Goal: Transaction & Acquisition: Purchase product/service

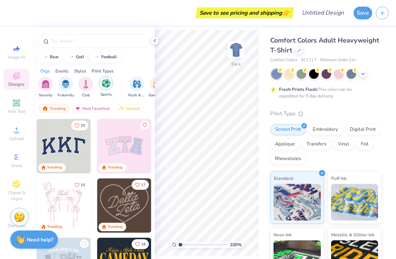
click at [108, 86] on img "filter for Sports" at bounding box center [106, 83] width 8 height 8
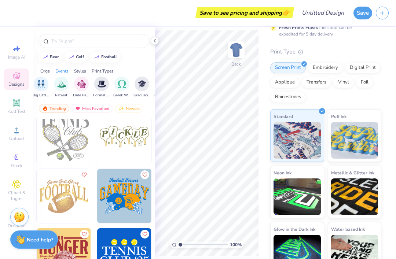
scroll to position [1137, 0]
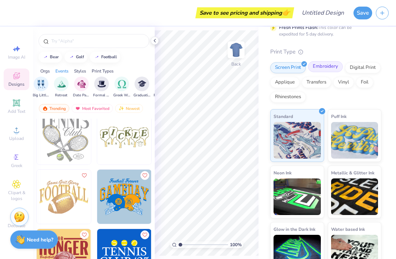
click at [338, 63] on div at bounding box center [341, 63] width 6 height 6
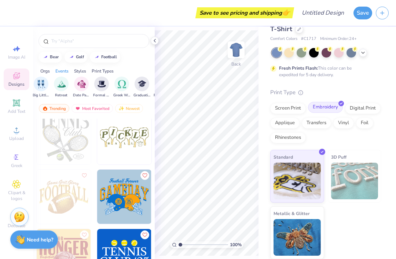
scroll to position [21, 0]
click at [362, 103] on div "Digital Print" at bounding box center [363, 107] width 36 height 11
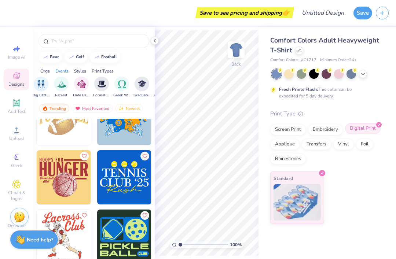
scroll to position [1216, 0]
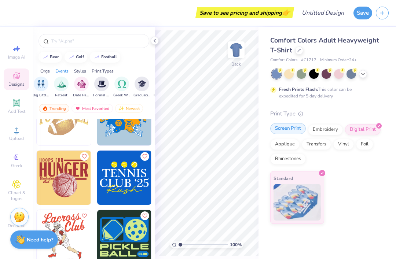
click at [298, 124] on div "Screen Print" at bounding box center [288, 128] width 36 height 11
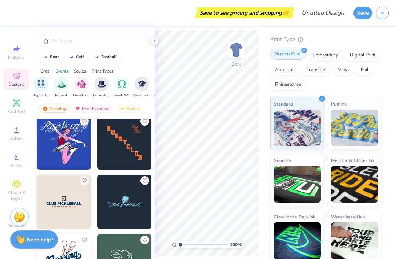
scroll to position [303, 0]
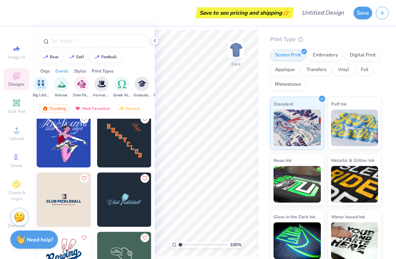
click at [118, 147] on img at bounding box center [124, 140] width 54 height 54
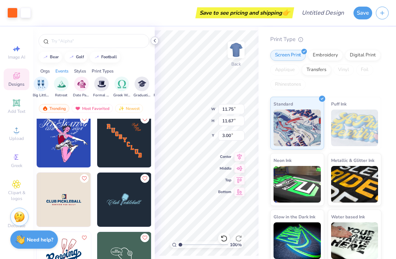
click at [153, 44] on div at bounding box center [155, 41] width 8 height 8
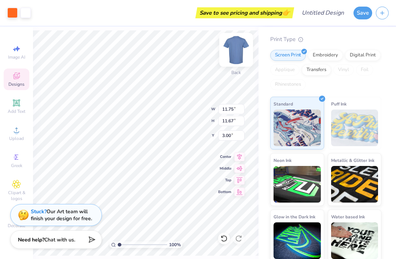
click at [236, 54] on img at bounding box center [235, 49] width 29 height 29
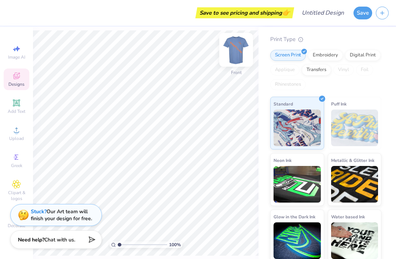
click at [236, 51] on img at bounding box center [235, 49] width 29 height 29
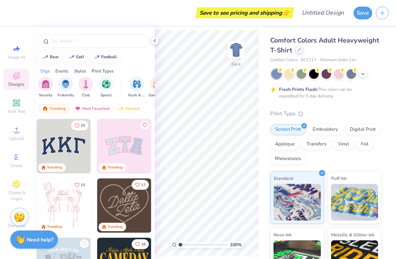
click at [300, 50] on icon at bounding box center [299, 50] width 4 height 4
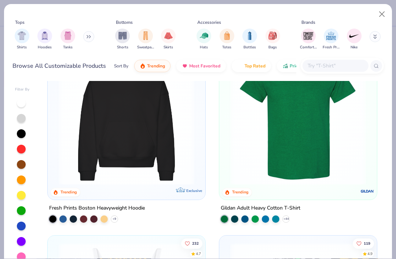
scroll to position [241, 0]
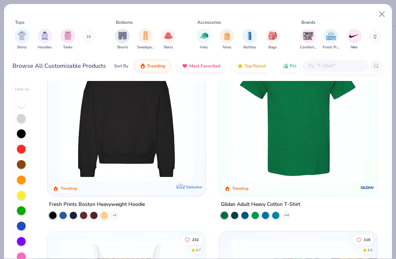
click at [69, 127] on img at bounding box center [126, 113] width 143 height 136
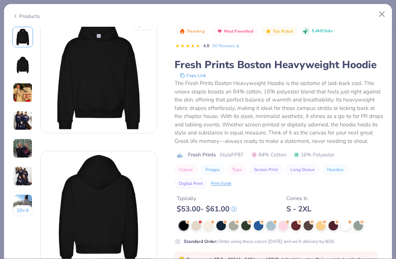
scroll to position [18, 0]
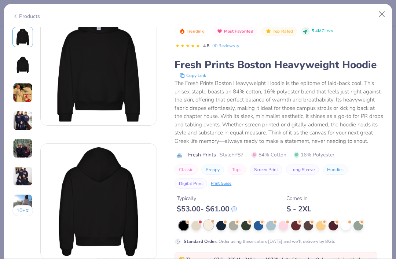
click at [206, 224] on div at bounding box center [209, 225] width 10 height 10
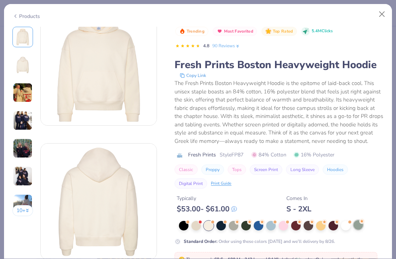
click at [359, 228] on div at bounding box center [358, 225] width 10 height 10
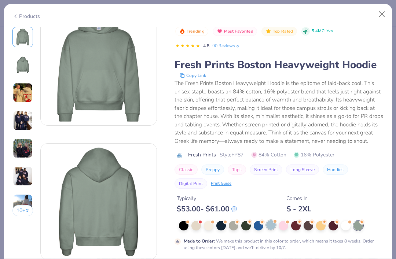
click at [274, 224] on div at bounding box center [271, 225] width 10 height 10
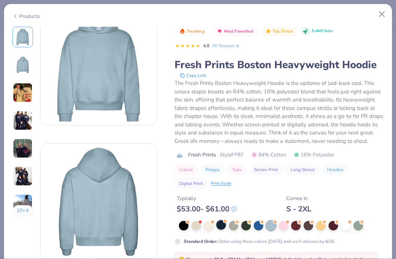
click at [226, 222] on div at bounding box center [221, 225] width 10 height 10
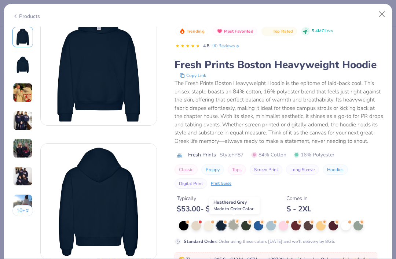
click at [238, 225] on div at bounding box center [234, 225] width 10 height 10
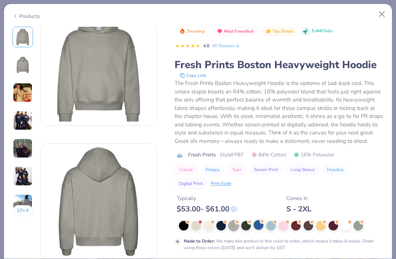
click at [260, 225] on div at bounding box center [259, 225] width 10 height 10
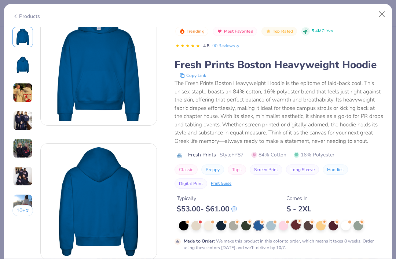
click at [301, 226] on div at bounding box center [281, 226] width 205 height 10
click at [309, 226] on div at bounding box center [309, 225] width 10 height 10
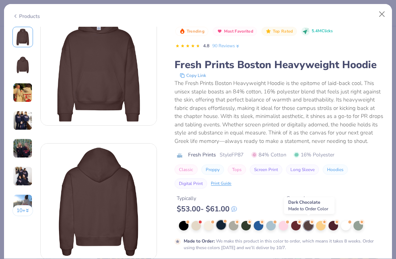
click at [223, 225] on div at bounding box center [221, 225] width 10 height 10
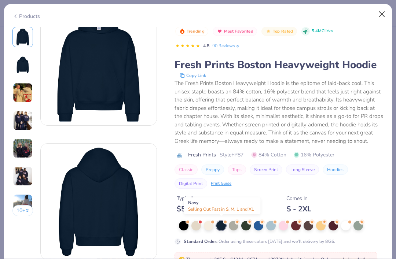
click at [381, 12] on button "Close" at bounding box center [382, 14] width 14 height 14
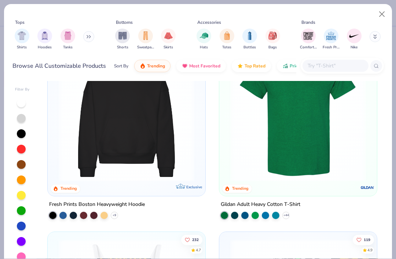
click at [71, 117] on img at bounding box center [126, 113] width 143 height 136
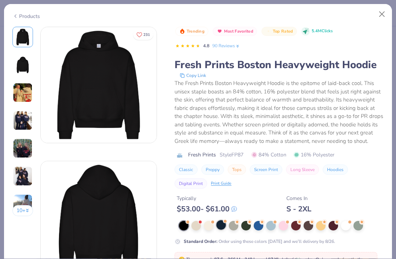
click at [225, 224] on div at bounding box center [221, 225] width 10 height 10
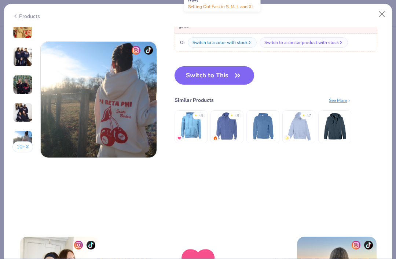
scroll to position [791, 0]
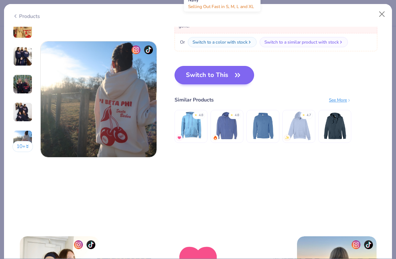
click at [220, 77] on button "Switch to This" at bounding box center [215, 75] width 80 height 18
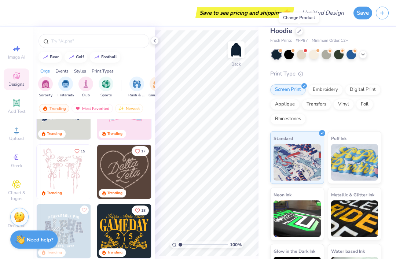
scroll to position [37, 0]
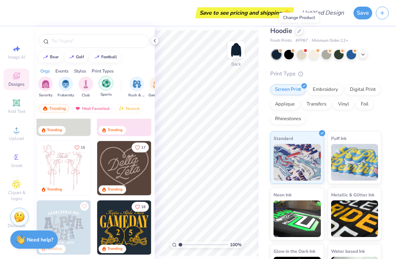
click at [110, 81] on img "filter for Sports" at bounding box center [106, 83] width 8 height 8
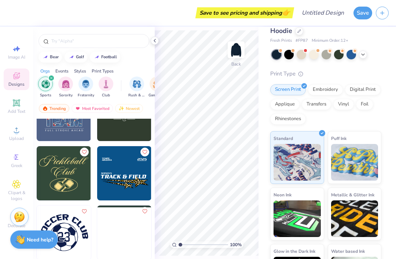
scroll to position [91, 0]
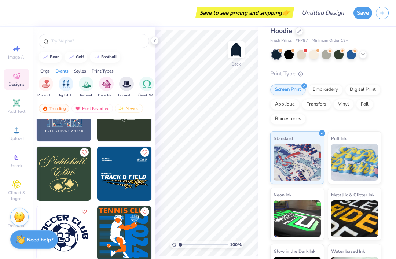
click at [43, 70] on div "Orgs" at bounding box center [45, 71] width 10 height 7
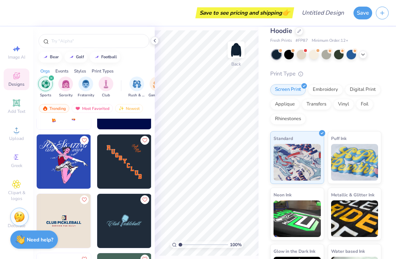
scroll to position [305, 0]
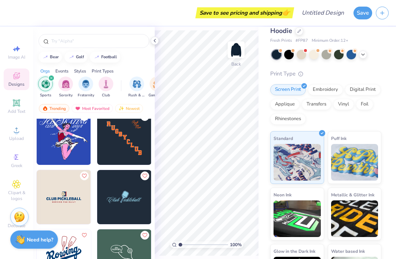
click at [120, 147] on img at bounding box center [124, 138] width 54 height 54
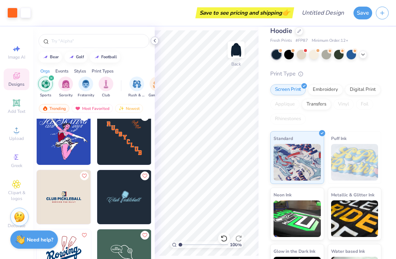
click at [154, 42] on icon at bounding box center [155, 41] width 6 height 6
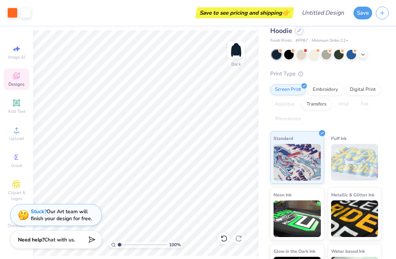
click at [295, 30] on div "Fresh Prints Boston Heavyweight Hoodie" at bounding box center [325, 26] width 111 height 20
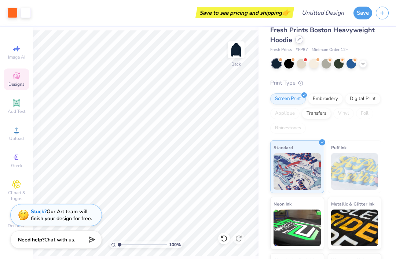
scroll to position [13, 0]
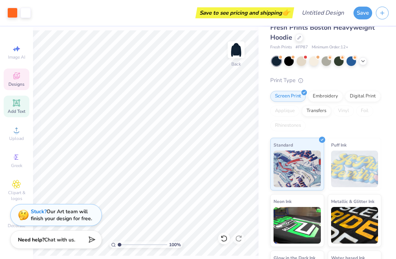
click at [16, 106] on icon at bounding box center [16, 102] width 5 height 5
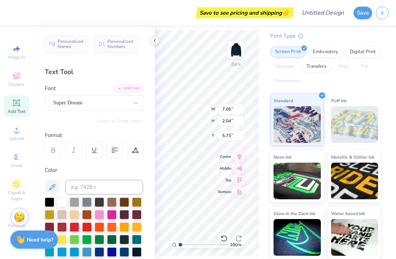
scroll to position [57, 0]
